Goal: Task Accomplishment & Management: Complete application form

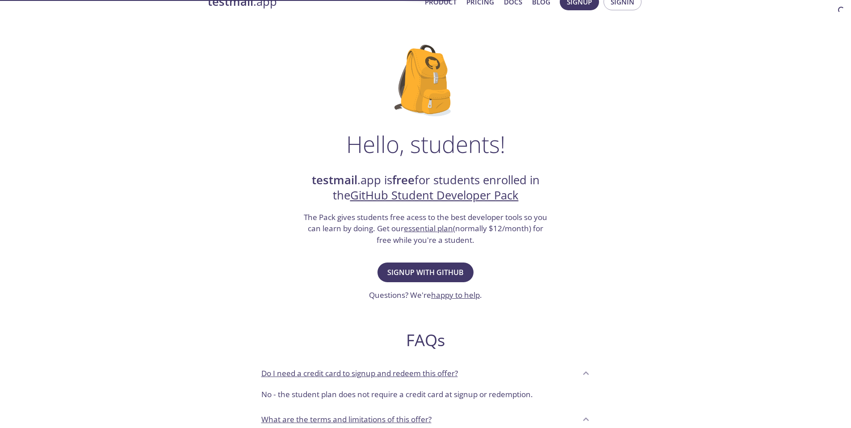
scroll to position [3, 0]
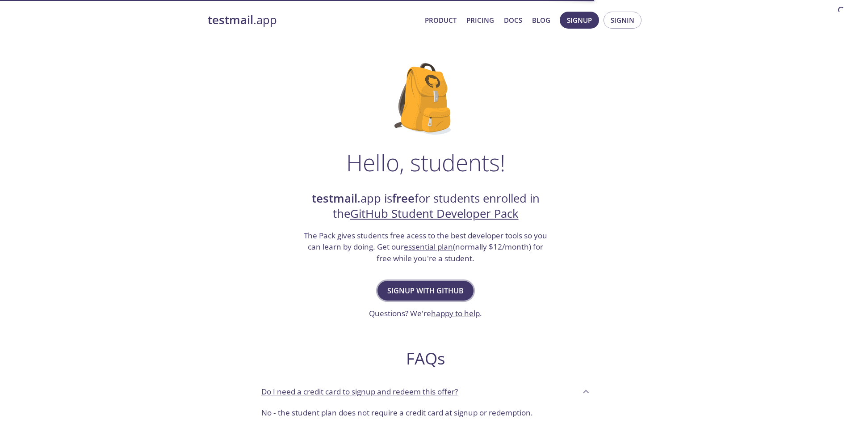
click at [431, 284] on span "Signup with GitHub" at bounding box center [425, 290] width 76 height 13
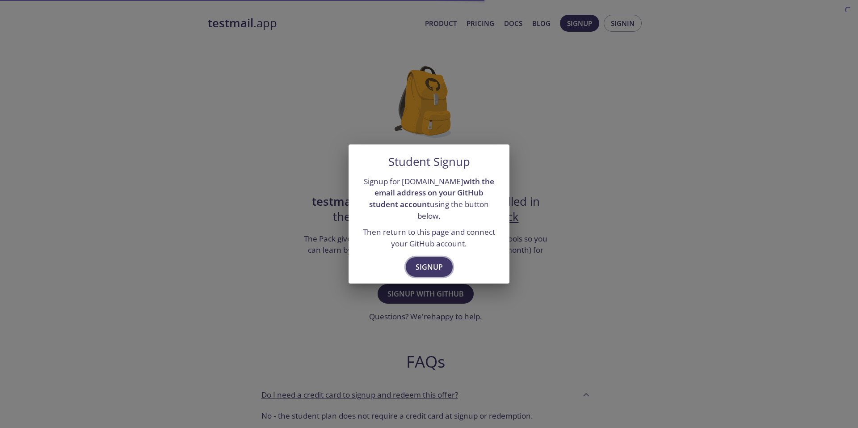
click at [437, 260] on span "Signup" at bounding box center [428, 266] width 27 height 13
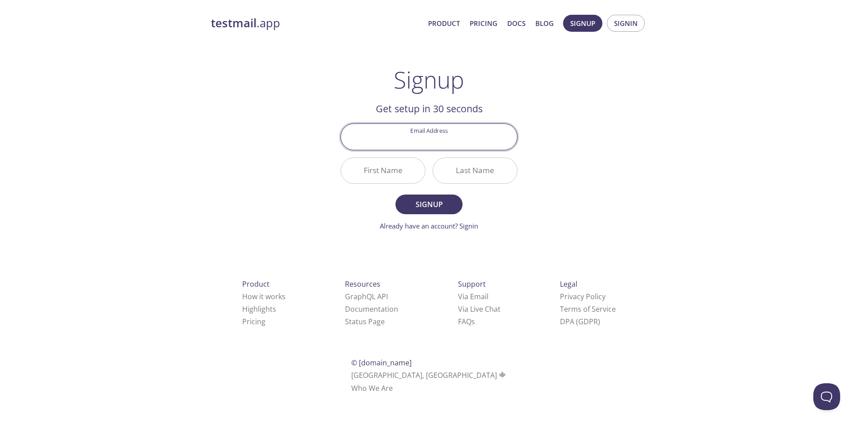
click at [453, 138] on input "Email Address" at bounding box center [429, 136] width 176 height 25
type input "[EMAIL_ADDRESS][DOMAIN_NAME]"
click at [410, 174] on input "First Name" at bounding box center [383, 170] width 84 height 25
type input "Divya"
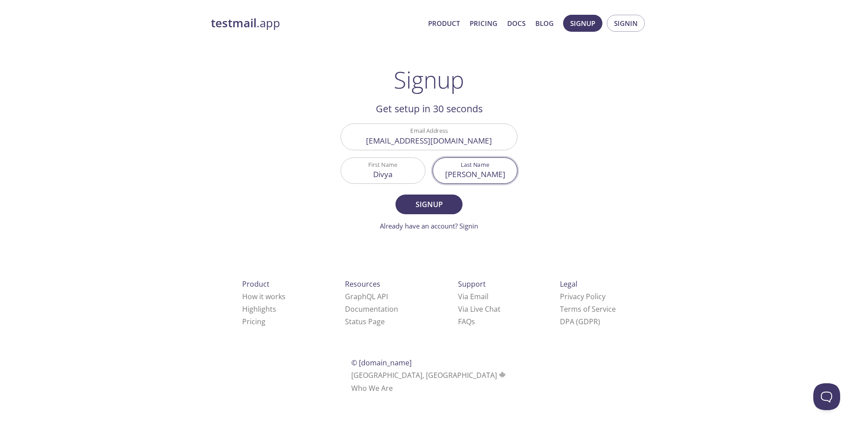
type input "[PERSON_NAME]"
click at [419, 217] on form "Email Address [EMAIL_ADDRESS][DOMAIN_NAME] First Name [PERSON_NAME] Last Name […" at bounding box center [428, 176] width 177 height 107
click at [420, 215] on form "Email Address [EMAIL_ADDRESS][DOMAIN_NAME] First Name [PERSON_NAME] Last Name […" at bounding box center [428, 176] width 177 height 107
click at [420, 209] on span "Signup" at bounding box center [428, 204] width 47 height 13
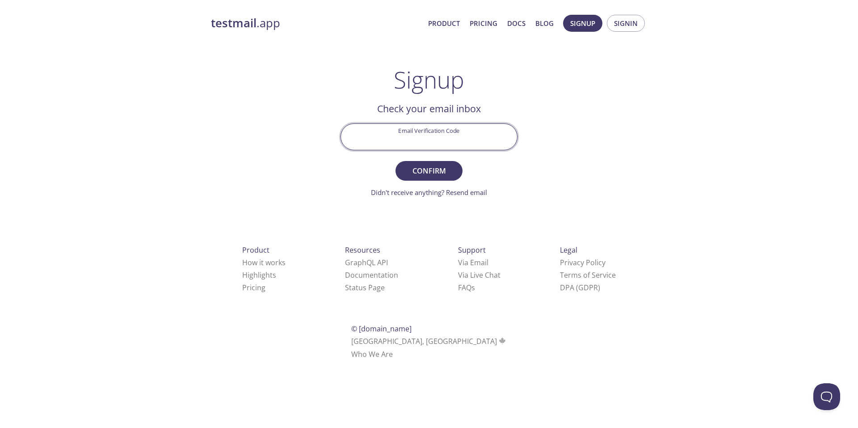
click at [441, 134] on input "Email Verification Code" at bounding box center [429, 136] width 176 height 25
paste input "BEYLU9M"
type input "BEYLU9M"
click at [429, 167] on span "Confirm" at bounding box center [428, 170] width 47 height 13
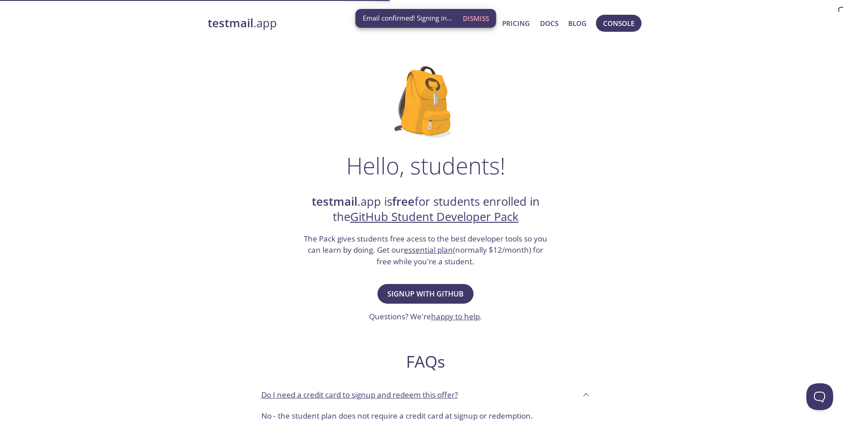
click at [483, 19] on span "Dismiss" at bounding box center [475, 19] width 26 height 12
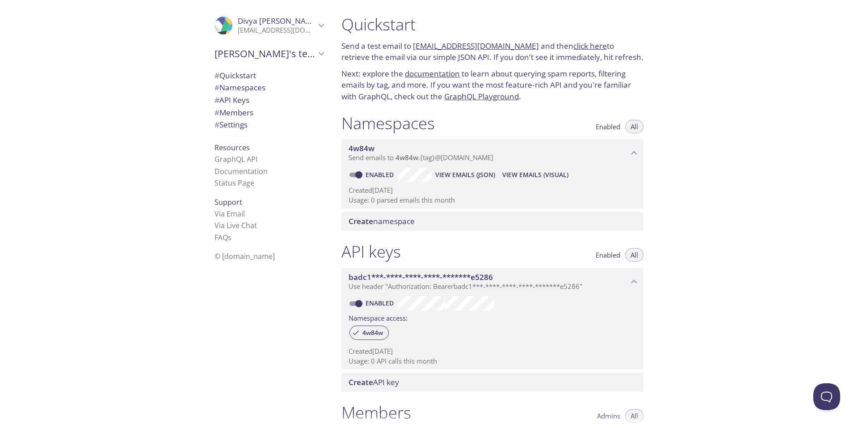
click at [504, 38] on div "Quickstart Send a test email to 4w84w.test@inbox.testmail.app and then click he…" at bounding box center [492, 58] width 316 height 99
click at [465, 35] on div "Quickstart Send a test email to 4w84w.test@inbox.testmail.app and then click he…" at bounding box center [492, 58] width 316 height 99
click at [582, 36] on div "Quickstart Send a test email to 4w84w.test@inbox.testmail.app and then click he…" at bounding box center [492, 58] width 316 height 99
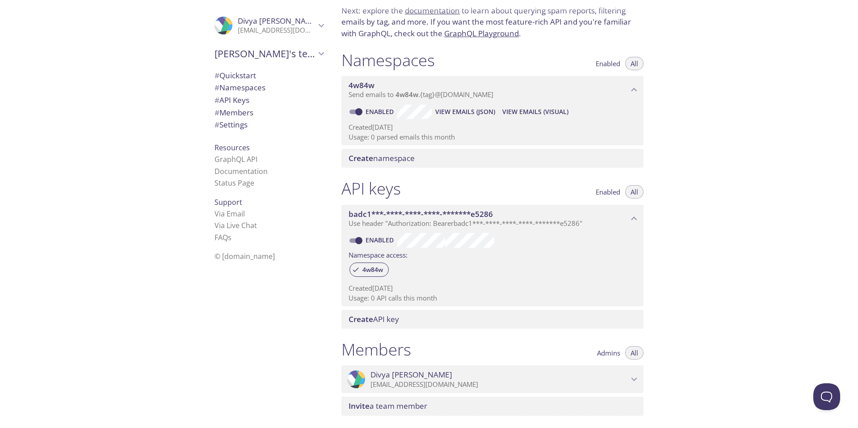
scroll to position [208, 0]
